Goal: Transaction & Acquisition: Book appointment/travel/reservation

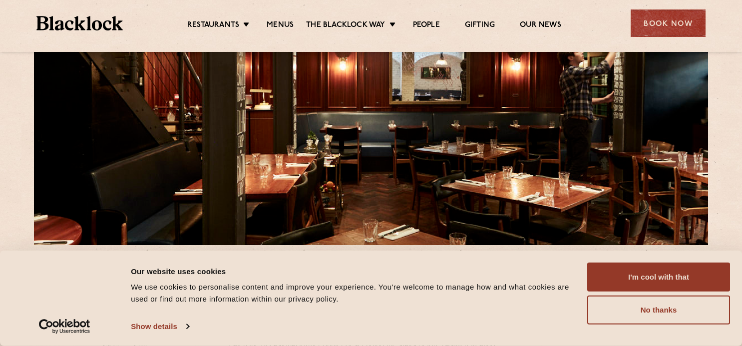
scroll to position [50, 0]
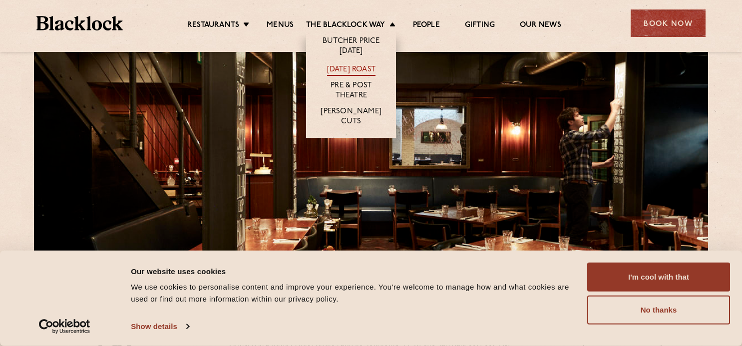
click at [368, 66] on link "[DATE] Roast" at bounding box center [351, 70] width 48 height 11
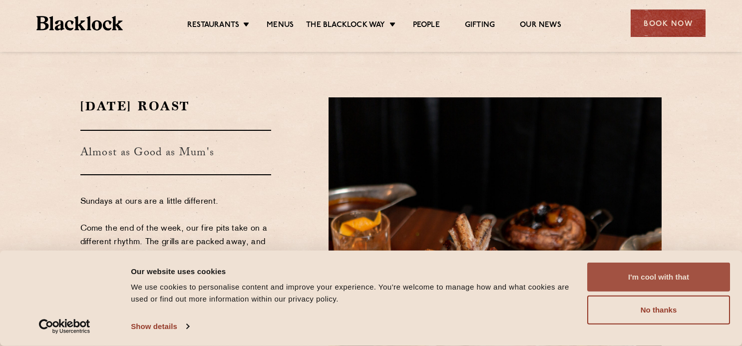
click at [630, 277] on button "I'm cool with that" at bounding box center [659, 277] width 143 height 29
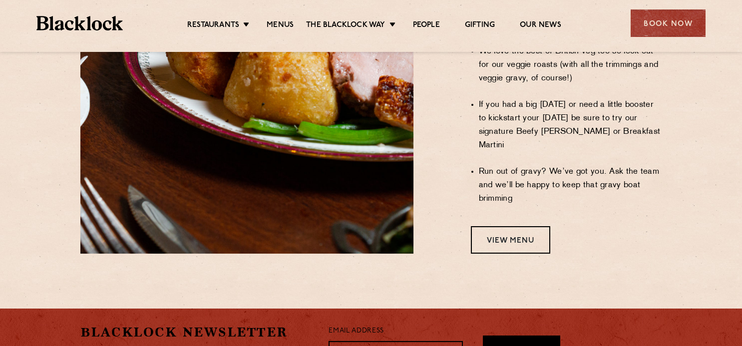
scroll to position [899, 0]
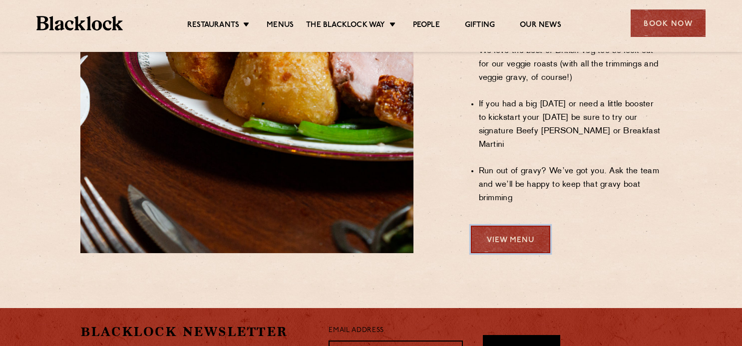
click at [517, 226] on link "View Menu" at bounding box center [510, 239] width 79 height 27
